Goal: Task Accomplishment & Management: Manage account settings

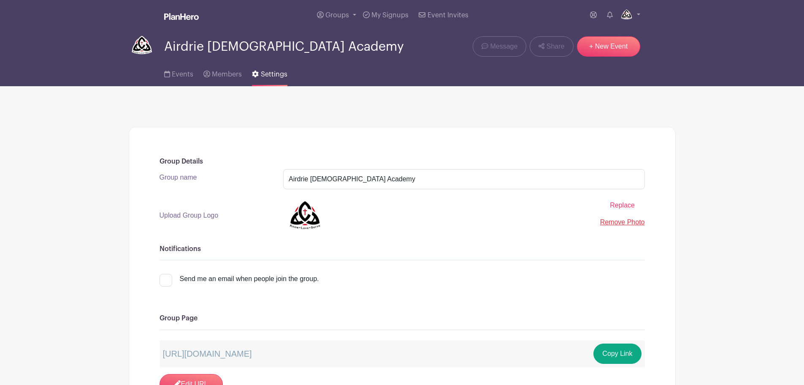
select select "last_added"
click at [179, 76] on span "Events" at bounding box center [183, 74] width 22 height 7
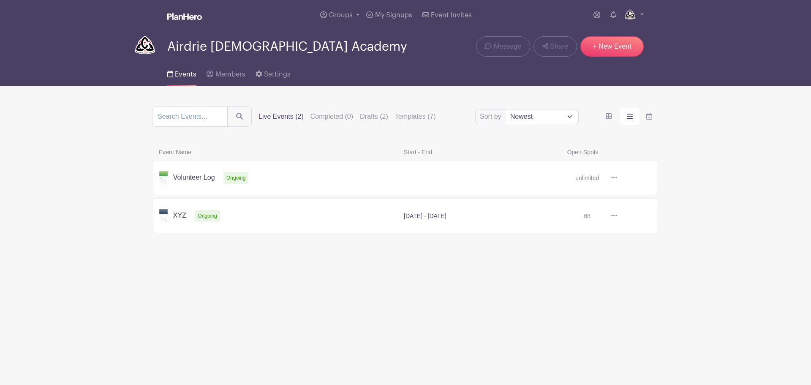
click at [30, 170] on main "Groups All Groups [GEOGRAPHIC_DATA] Add New Group My Signups Event Invites My a…" at bounding box center [405, 144] width 811 height 289
click at [343, 289] on html "Loading... Groups All Groups [GEOGRAPHIC_DATA] Add New Group My Signups Event I…" at bounding box center [405, 144] width 811 height 289
click at [270, 75] on span "Settings" at bounding box center [277, 74] width 27 height 7
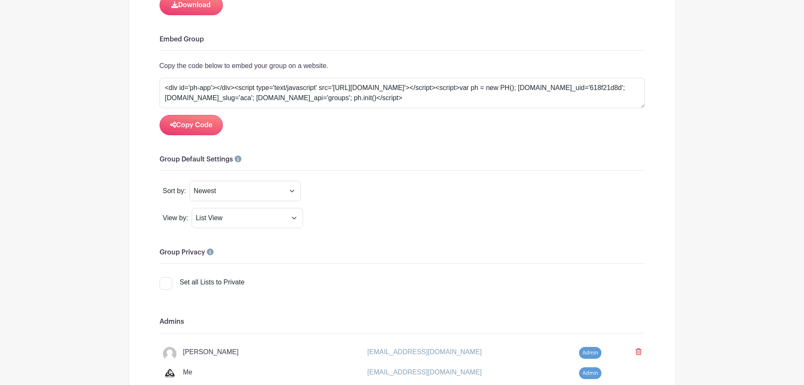
scroll to position [549, 0]
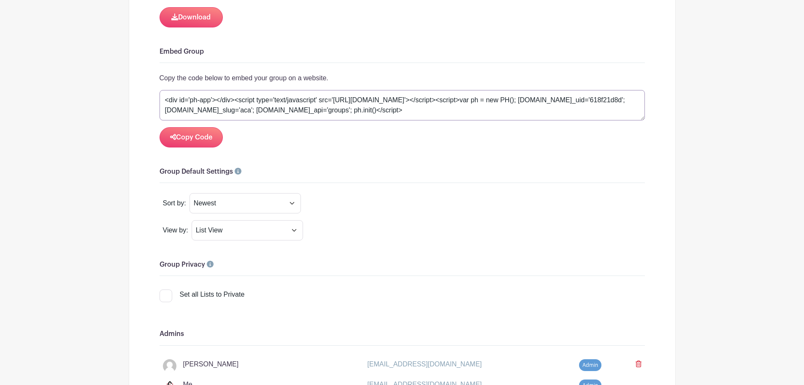
click at [240, 103] on textarea "<div id='ph-app'></div><script type='text/javascript' src='[URL][DOMAIN_NAME]'>…" at bounding box center [403, 105] width 486 height 30
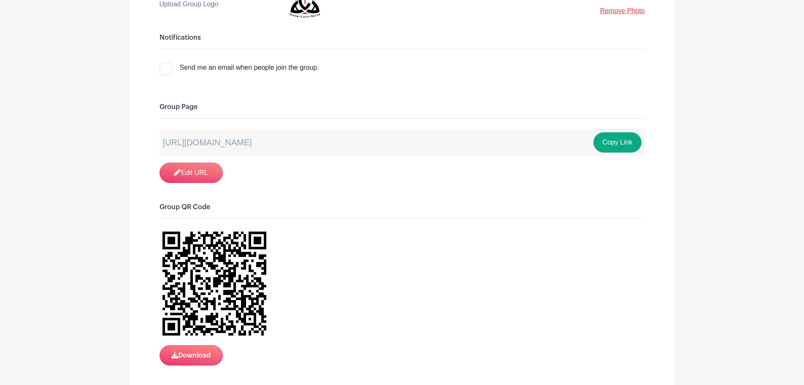
scroll to position [0, 0]
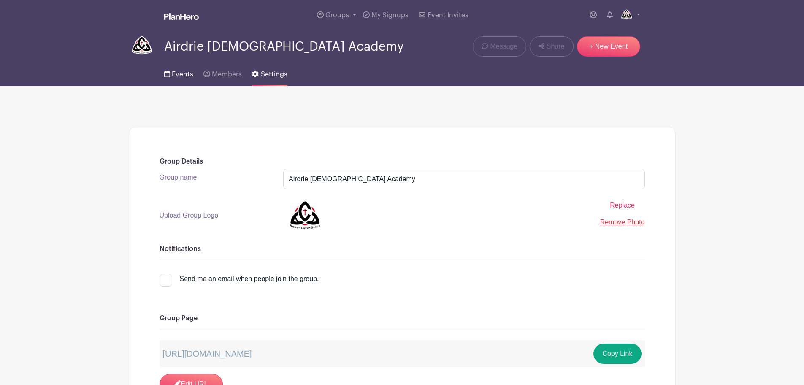
click at [180, 74] on span "Events" at bounding box center [183, 74] width 22 height 7
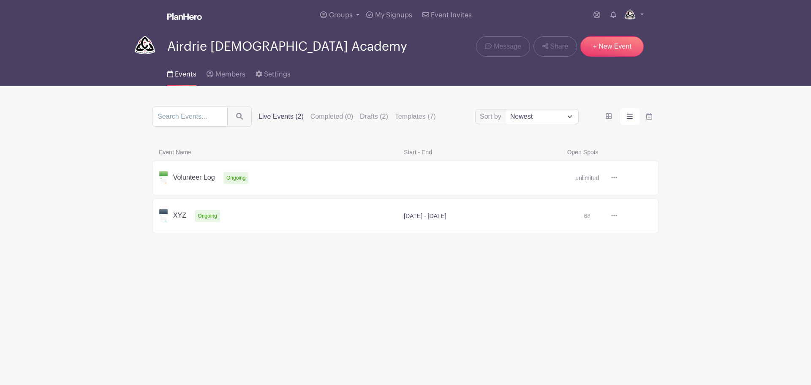
click at [612, 181] on icon at bounding box center [614, 177] width 6 height 7
click at [617, 178] on link at bounding box center [617, 178] width 0 height 0
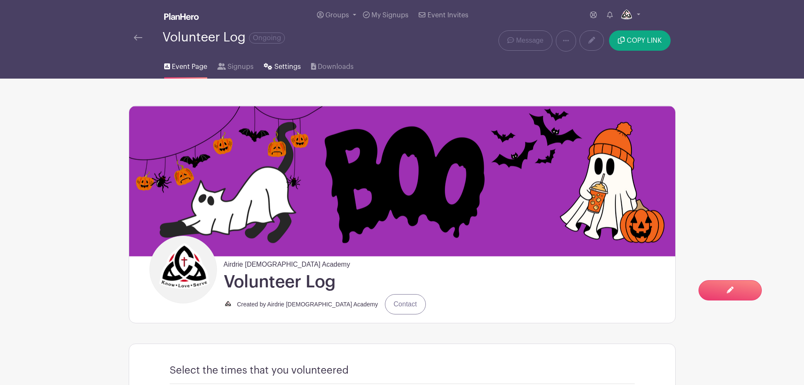
click at [279, 69] on span "Settings" at bounding box center [287, 67] width 27 height 10
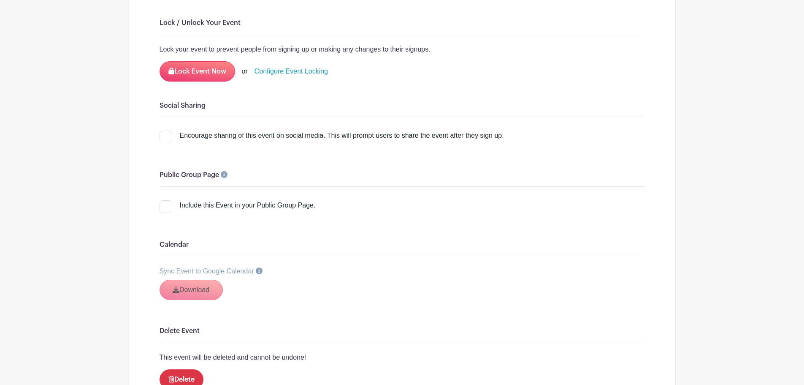
scroll to position [1056, 0]
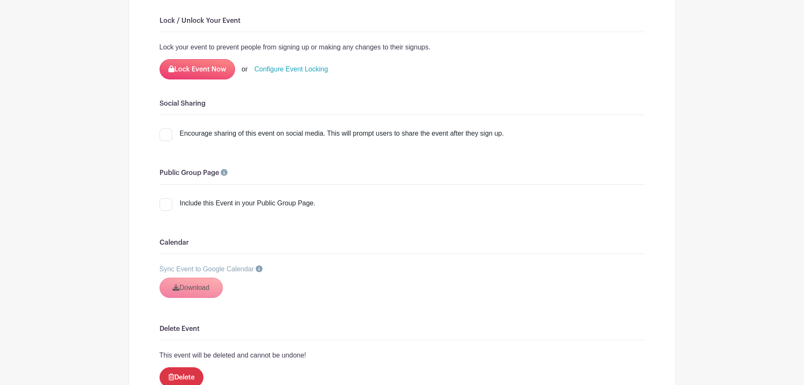
click at [169, 211] on div at bounding box center [166, 204] width 13 height 13
click at [165, 204] on input "Include this Event in your Public Group Page." at bounding box center [162, 200] width 5 height 5
checkbox input "true"
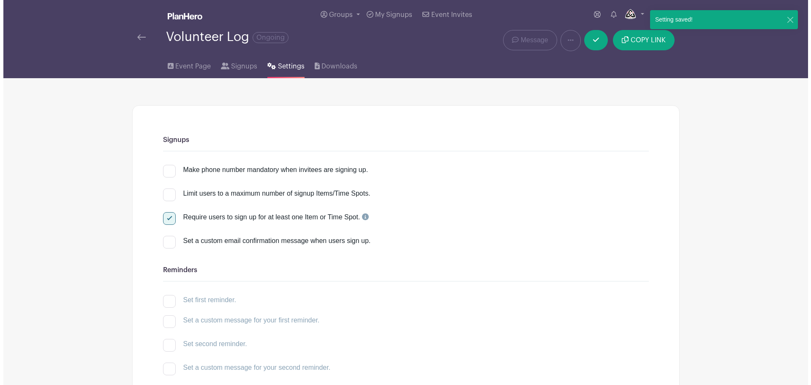
scroll to position [0, 0]
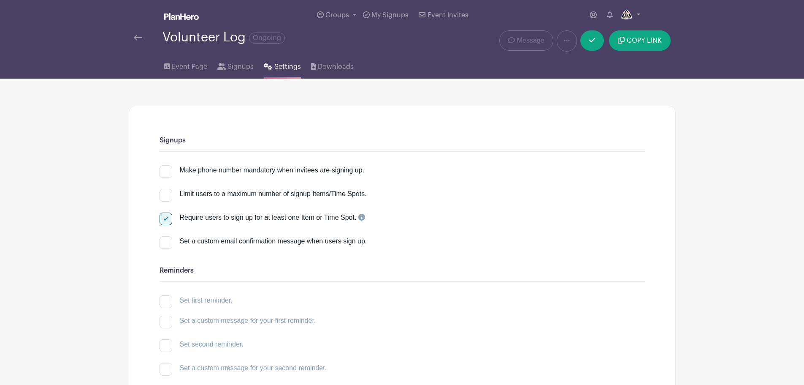
click at [186, 21] on link at bounding box center [181, 17] width 35 height 15
